Goal: Transaction & Acquisition: Purchase product/service

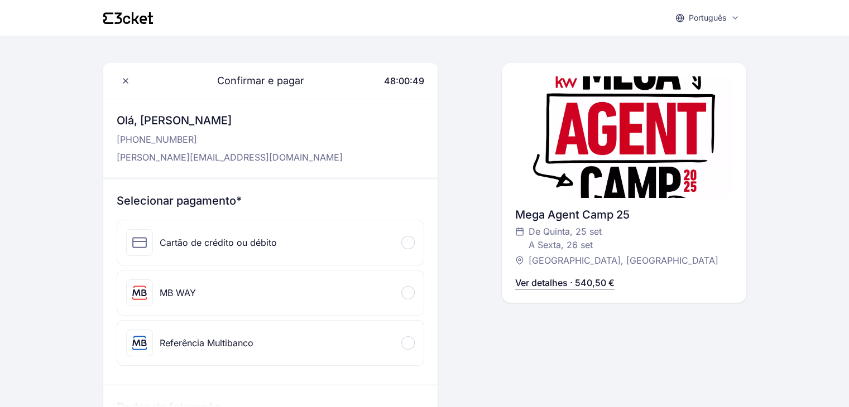
click at [177, 339] on div "Referência Multibanco" at bounding box center [207, 342] width 94 height 13
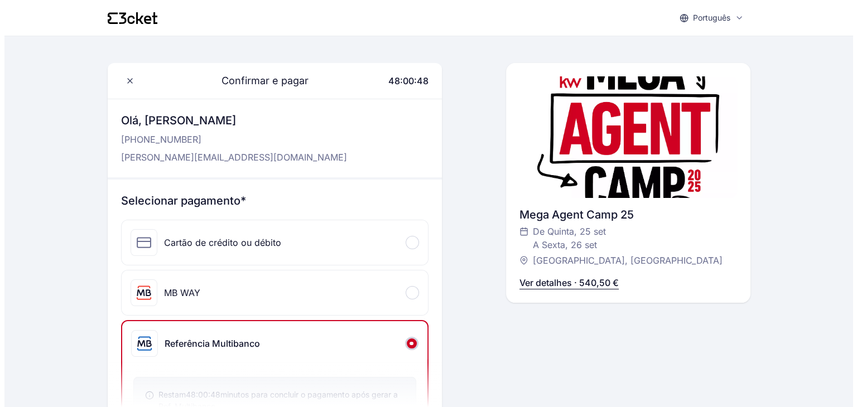
scroll to position [279, 0]
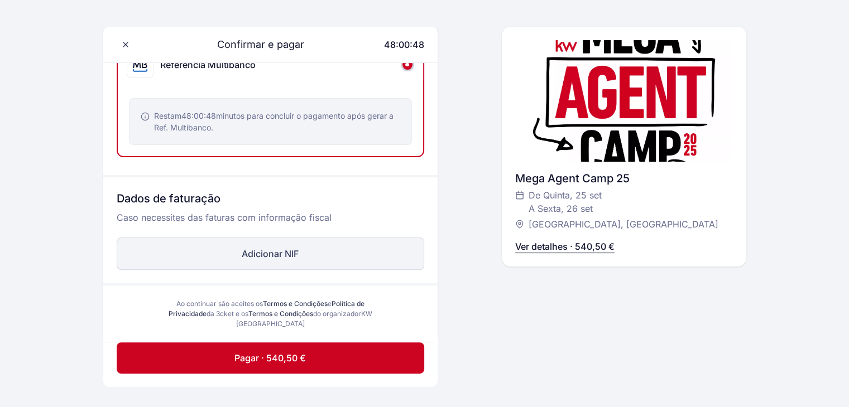
click at [212, 245] on button "Adicionar NIF" at bounding box center [270, 254] width 307 height 32
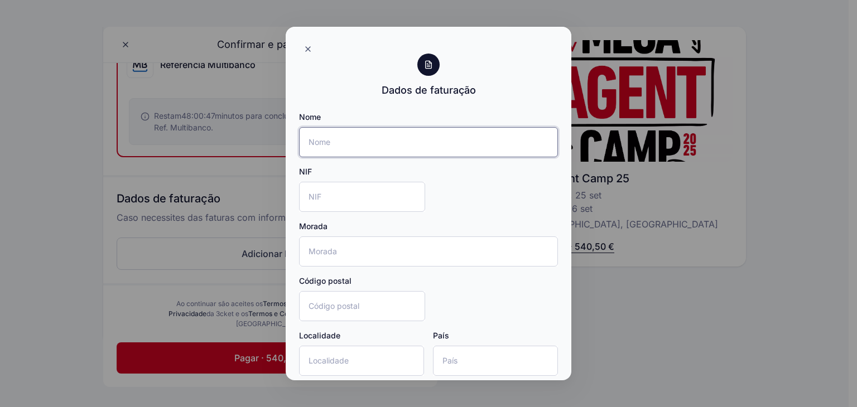
click at [378, 146] on input "Nome" at bounding box center [428, 142] width 259 height 30
type input "Yellow Select - Mediação Imobiliária"
click at [384, 213] on div "Nome Yellow Select - Mediação Imobiliária NIF Morada Código postal Localidade P…" at bounding box center [428, 248] width 259 height 273
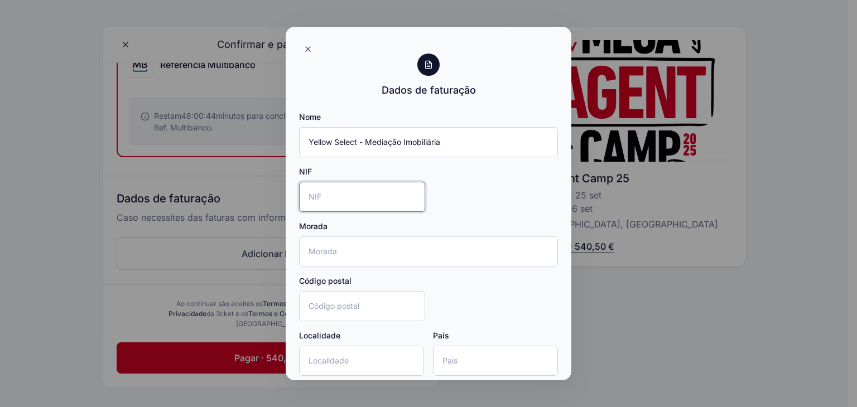
click at [379, 200] on input "NIF" at bounding box center [362, 197] width 126 height 30
type input "515474010"
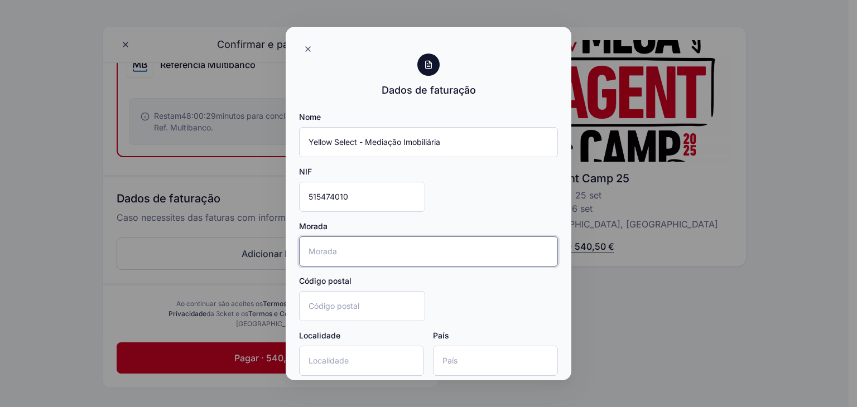
click at [376, 256] on input "Morada" at bounding box center [428, 252] width 259 height 30
type input "[STREET_ADDRESS][PERSON_NAME]"
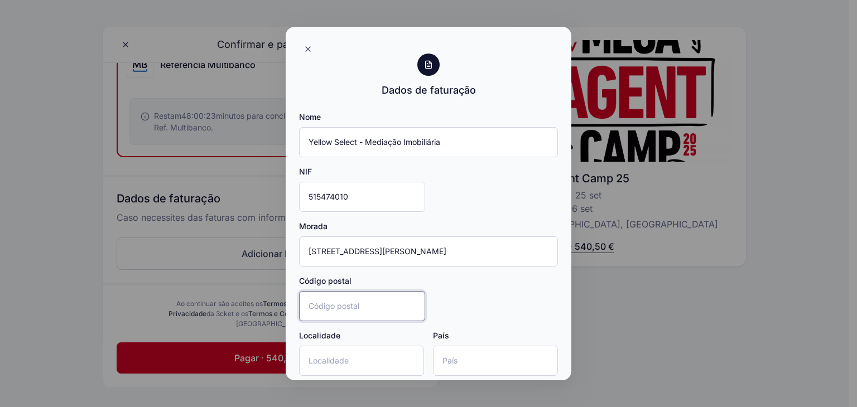
click at [371, 302] on input "Código postal" at bounding box center [362, 306] width 126 height 30
type input "1750-136"
click at [336, 359] on input "Localidade" at bounding box center [361, 361] width 125 height 30
type input "[GEOGRAPHIC_DATA]"
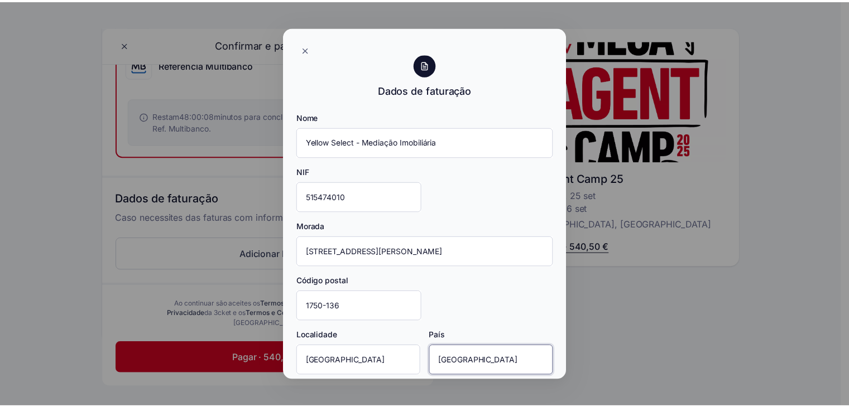
scroll to position [55, 0]
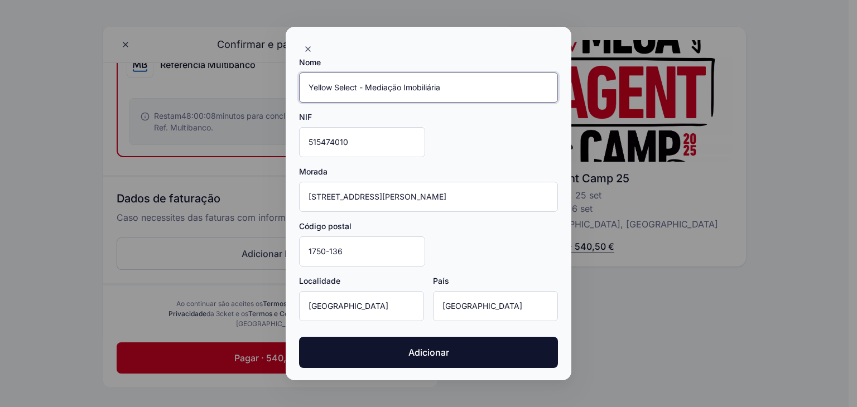
click at [466, 91] on input "Yellow Select - Mediação Imobiliária" at bounding box center [428, 88] width 259 height 30
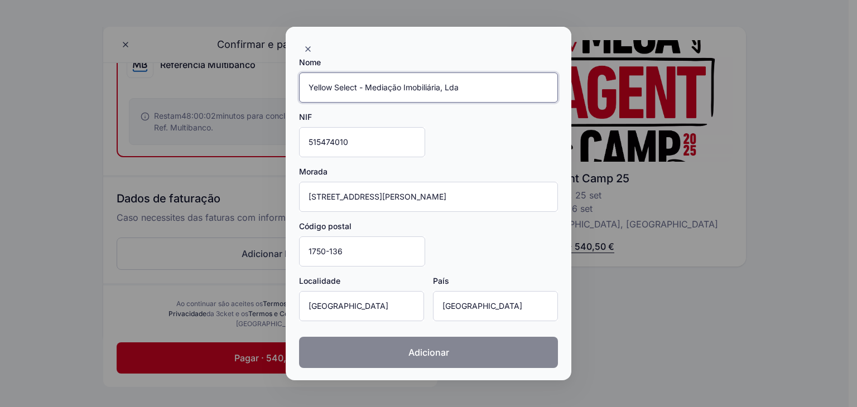
type input "Yellow Select - Mediação Imobiliária, Lda"
click at [465, 358] on button "Adicionar" at bounding box center [428, 352] width 259 height 31
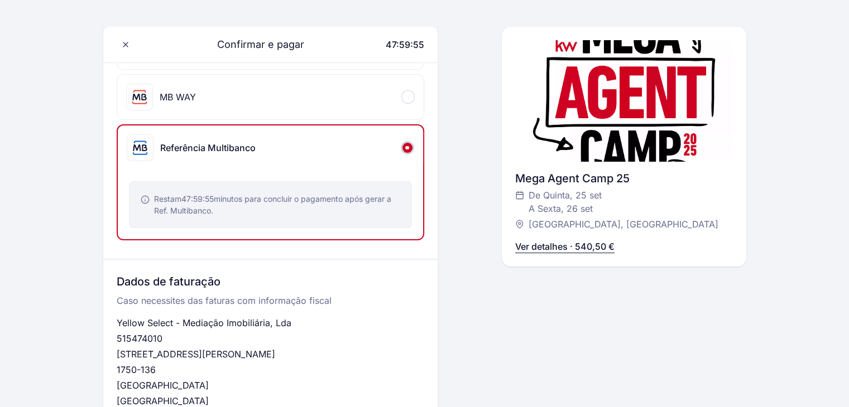
scroll to position [335, 0]
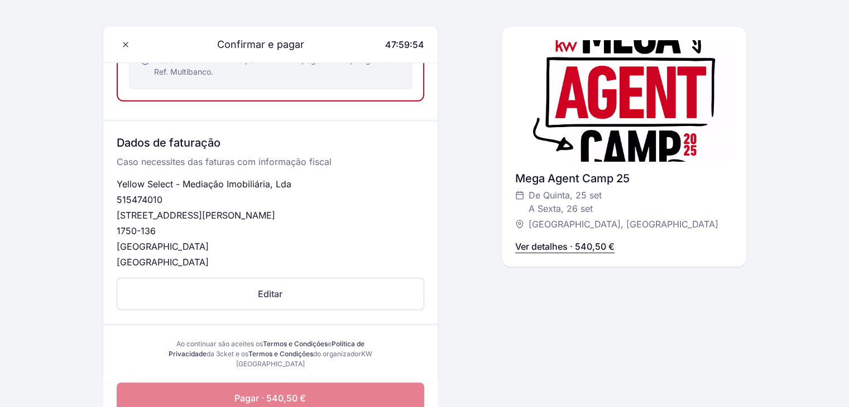
click at [337, 396] on button "Pagar · 540,50 €" at bounding box center [270, 398] width 307 height 31
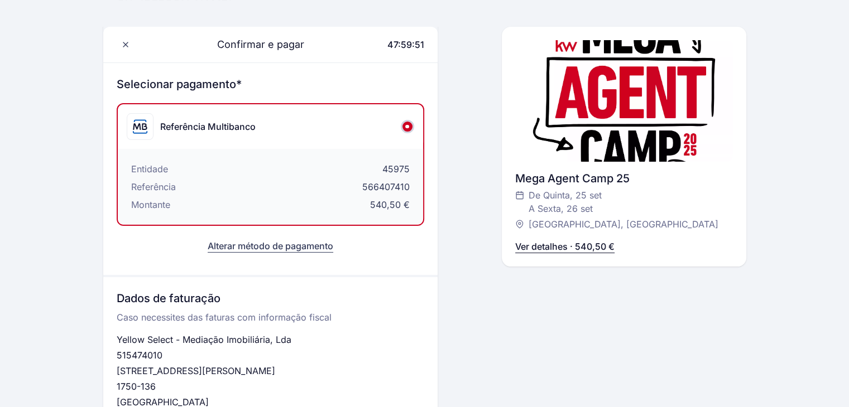
scroll to position [117, 0]
